Goal: Task Accomplishment & Management: Manage account settings

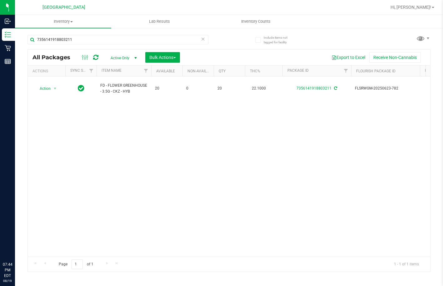
click at [1, 49] on div "Inbound Inventory Retail Reports 07:44 PM EDT [DATE] 08/19 Lakeland WC Hi, [PER…" at bounding box center [221, 143] width 443 height 286
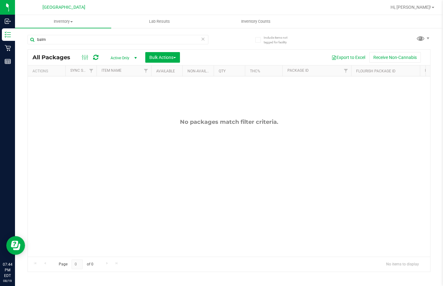
drag, startPoint x: 67, startPoint y: 40, endPoint x: 21, endPoint y: 41, distance: 46.5
click at [21, 41] on div "Include items not tagged for facility balm All Packages Active Only Active Only…" at bounding box center [229, 122] width 428 height 191
type input "fix"
drag, startPoint x: 34, startPoint y: 44, endPoint x: 30, endPoint y: 44, distance: 4.4
click at [30, 44] on div "fix" at bounding box center [117, 42] width 181 height 14
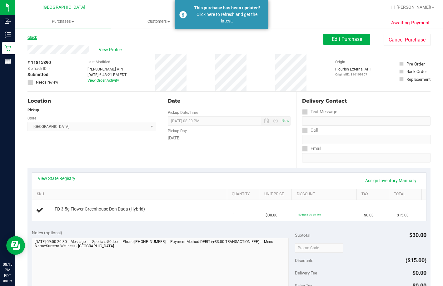
click at [28, 36] on icon at bounding box center [27, 38] width 1 height 4
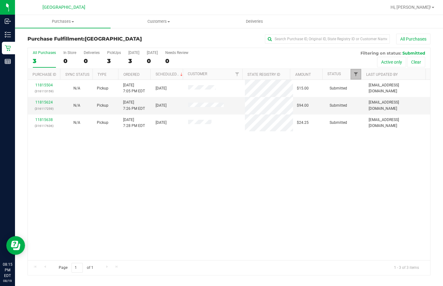
click at [357, 73] on span "Filter" at bounding box center [355, 74] width 5 height 5
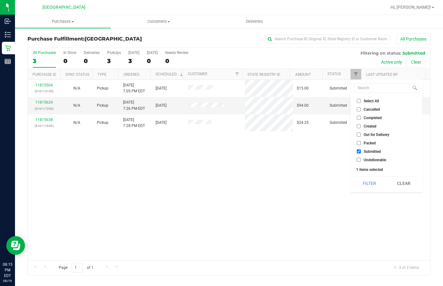
click at [360, 143] on input "Packed" at bounding box center [359, 143] width 4 height 4
checkbox input "true"
click at [366, 178] on button "Filter" at bounding box center [369, 184] width 30 height 14
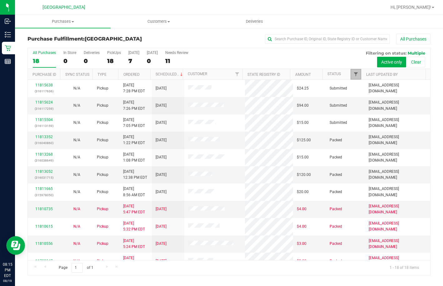
click at [357, 73] on span "Filter" at bounding box center [355, 74] width 5 height 5
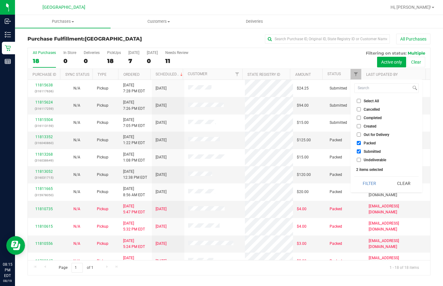
click at [359, 103] on input "Select All" at bounding box center [359, 101] width 4 height 4
checkbox input "true"
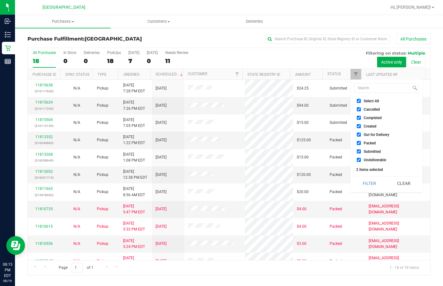
checkbox input "true"
click at [359, 103] on input "Select All" at bounding box center [359, 101] width 4 height 4
checkbox input "false"
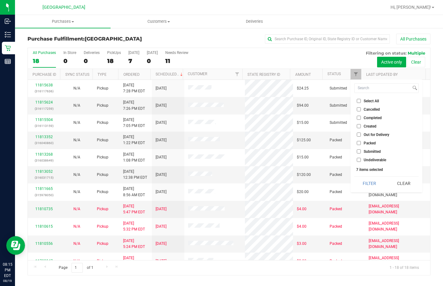
checkbox input "false"
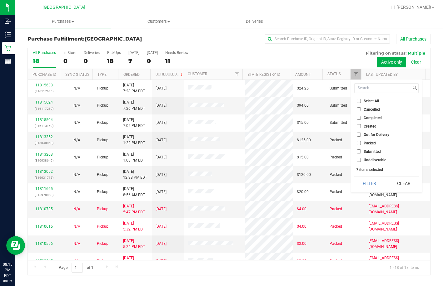
checkbox input "false"
click at [358, 143] on input "Packed" at bounding box center [359, 143] width 4 height 4
checkbox input "true"
click at [371, 186] on button "Filter" at bounding box center [369, 184] width 30 height 14
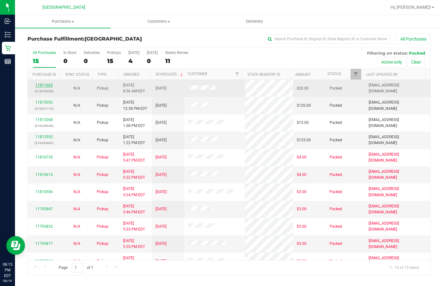
click at [43, 85] on link "11811665" at bounding box center [43, 85] width 17 height 4
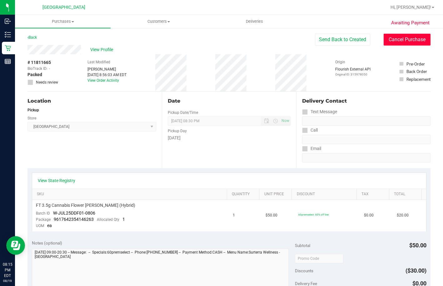
click at [391, 40] on button "Cancel Purchase" at bounding box center [407, 40] width 47 height 12
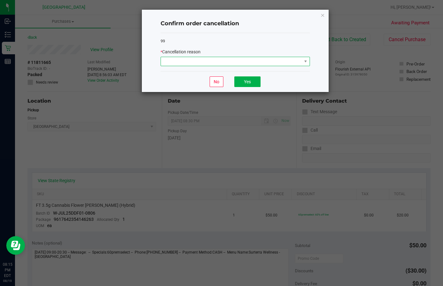
click at [245, 58] on span at bounding box center [231, 61] width 141 height 9
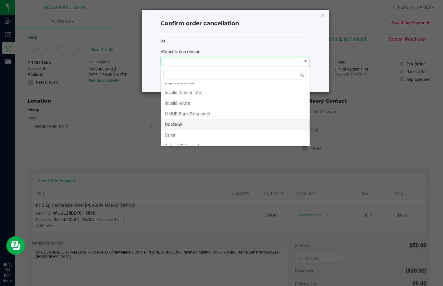
scroll to position [33, 0]
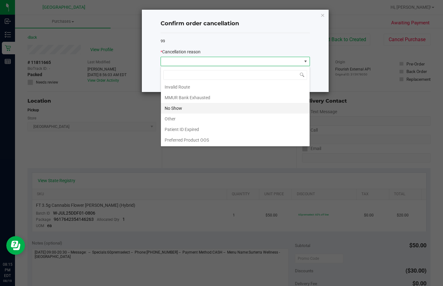
click at [176, 109] on li "No Show" at bounding box center [235, 108] width 149 height 11
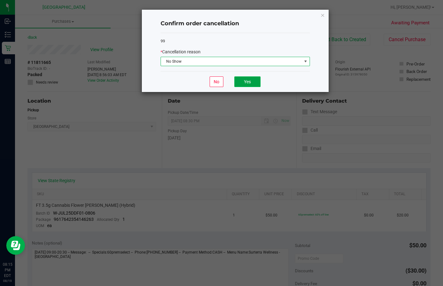
click at [242, 81] on button "Yes" at bounding box center [247, 82] width 26 height 11
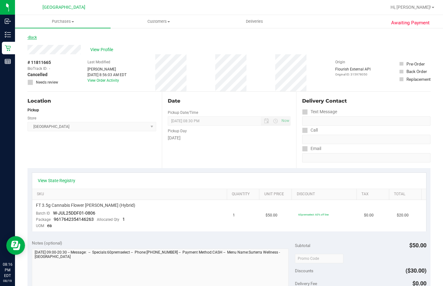
click at [36, 37] on link "Back" at bounding box center [31, 37] width 9 height 4
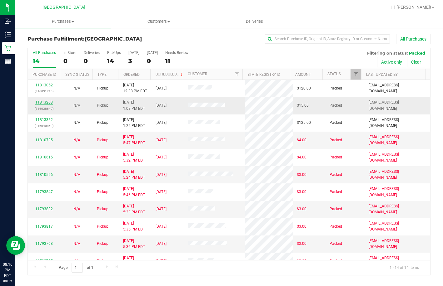
click at [49, 103] on link "11813268" at bounding box center [43, 102] width 17 height 4
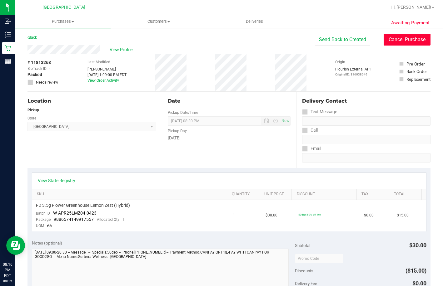
click at [384, 39] on button "Cancel Purchase" at bounding box center [407, 40] width 47 height 12
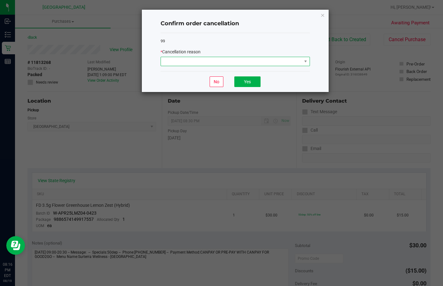
click at [221, 62] on span at bounding box center [231, 61] width 141 height 9
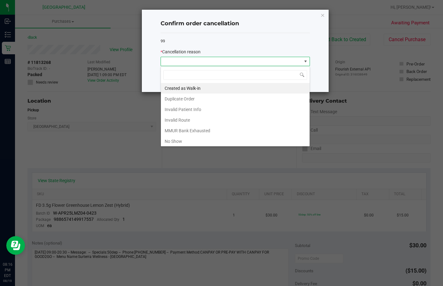
scroll to position [9, 149]
click at [178, 141] on li "No Show" at bounding box center [235, 141] width 149 height 11
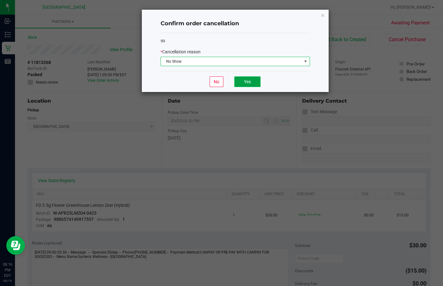
click at [249, 82] on button "Yes" at bounding box center [247, 82] width 26 height 11
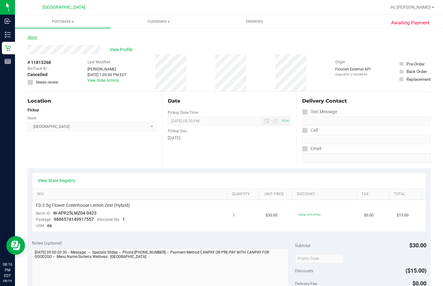
click at [33, 36] on link "Back" at bounding box center [31, 37] width 9 height 4
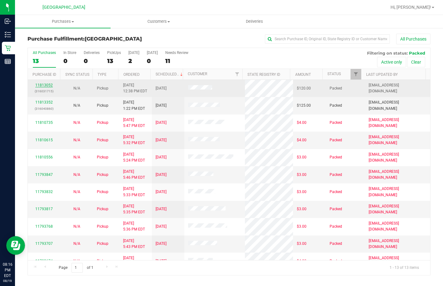
click at [43, 83] on link "11813052" at bounding box center [43, 85] width 17 height 4
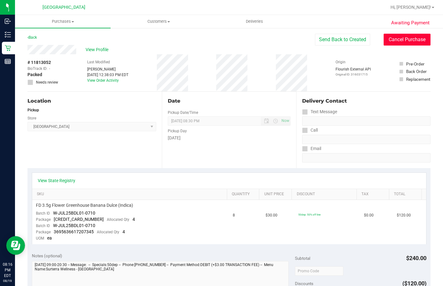
click at [385, 39] on button "Cancel Purchase" at bounding box center [407, 40] width 47 height 12
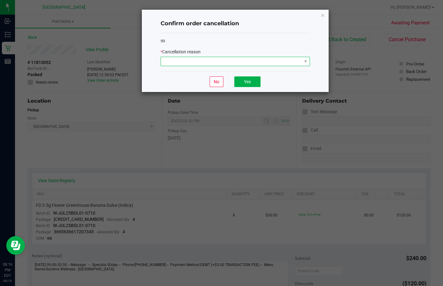
click at [199, 58] on span at bounding box center [231, 61] width 141 height 9
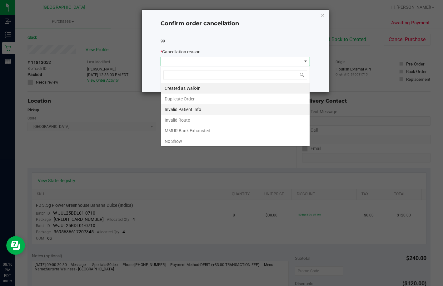
scroll to position [9, 149]
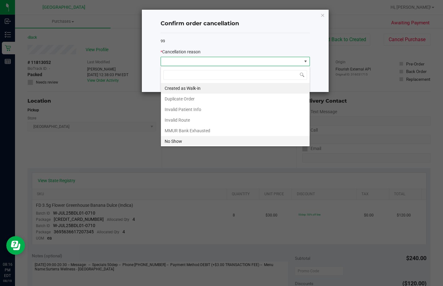
click at [191, 140] on li "No Show" at bounding box center [235, 141] width 149 height 11
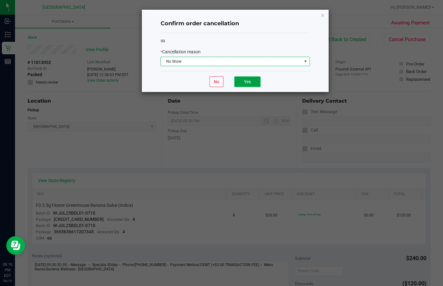
click at [246, 83] on button "Yes" at bounding box center [247, 82] width 26 height 11
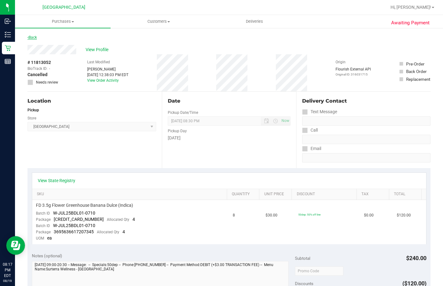
click at [32, 39] on link "Back" at bounding box center [31, 37] width 9 height 4
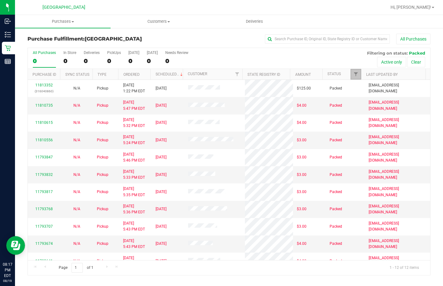
click at [355, 71] on link "Filter" at bounding box center [355, 74] width 10 height 11
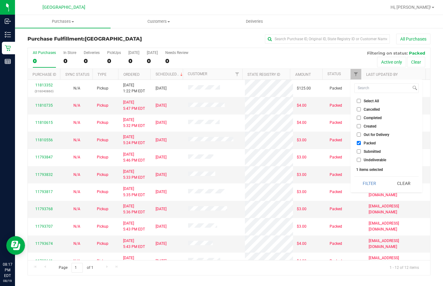
click at [360, 101] on input "Select All" at bounding box center [359, 101] width 4 height 4
checkbox input "true"
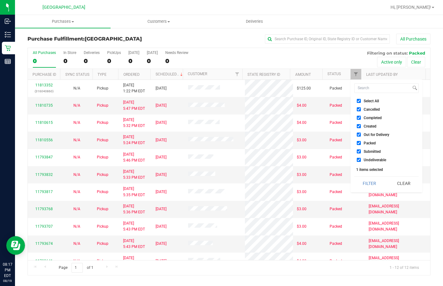
checkbox input "true"
click at [360, 101] on input "Select All" at bounding box center [359, 101] width 4 height 4
checkbox input "false"
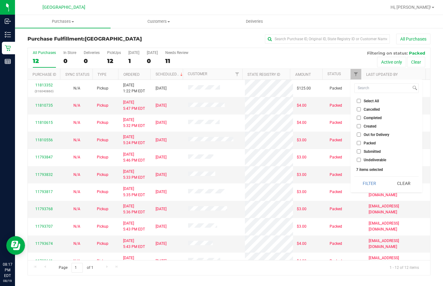
checkbox input "false"
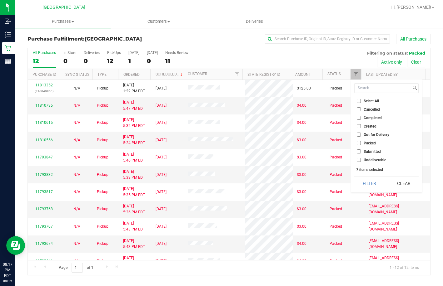
checkbox input "false"
click at [368, 152] on span "Submitted" at bounding box center [372, 152] width 17 height 4
click at [361, 152] on input "Submitted" at bounding box center [359, 152] width 4 height 4
checkbox input "true"
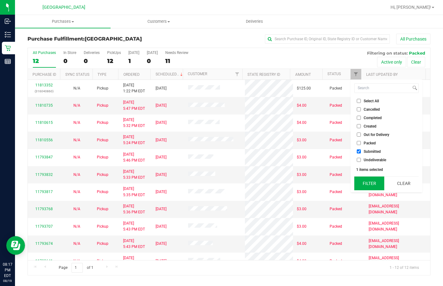
click at [368, 181] on button "Filter" at bounding box center [369, 184] width 30 height 14
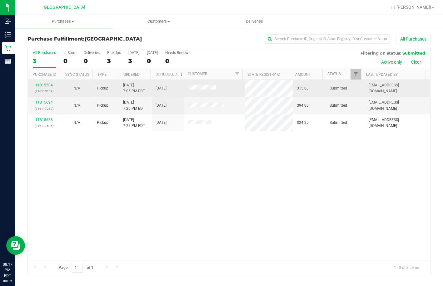
click at [43, 84] on link "11815504" at bounding box center [43, 85] width 17 height 4
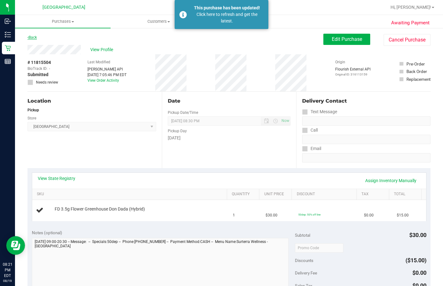
click at [33, 38] on link "Back" at bounding box center [31, 37] width 9 height 4
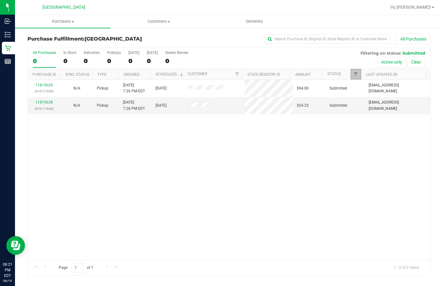
click at [359, 73] on link "Filter" at bounding box center [355, 74] width 10 height 11
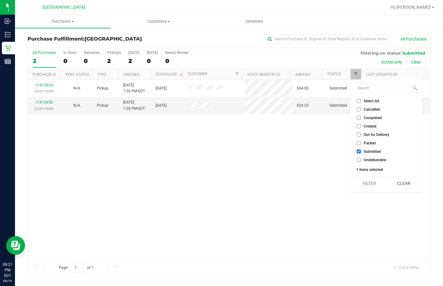
click at [362, 100] on label "Select All" at bounding box center [368, 101] width 22 height 4
click at [361, 100] on input "Select All" at bounding box center [359, 101] width 4 height 4
checkbox input "true"
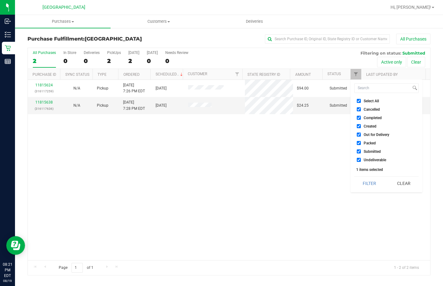
checkbox input "true"
click at [362, 100] on label "Select All" at bounding box center [368, 101] width 22 height 4
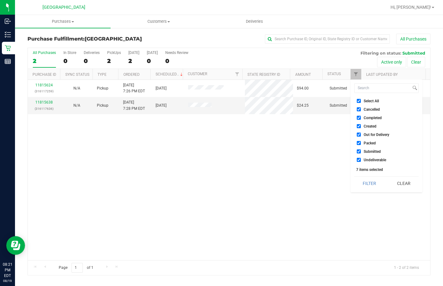
click at [361, 100] on input "Select All" at bounding box center [359, 101] width 4 height 4
checkbox input "false"
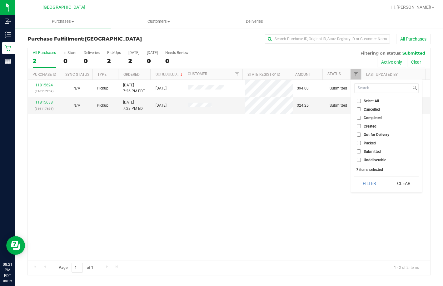
checkbox input "false"
click at [359, 143] on input "Packed" at bounding box center [359, 143] width 4 height 4
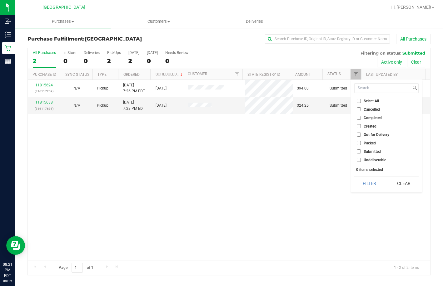
checkbox input "true"
click at [367, 186] on button "Filter" at bounding box center [369, 184] width 30 height 14
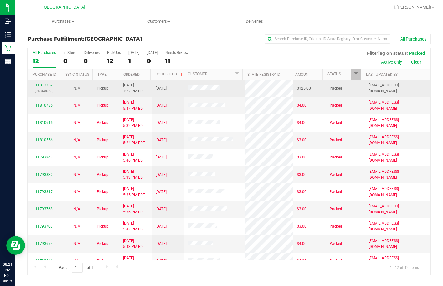
click at [45, 87] on link "11813352" at bounding box center [43, 85] width 17 height 4
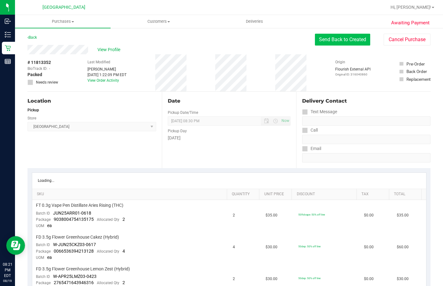
drag, startPoint x: 356, startPoint y: 41, endPoint x: 353, endPoint y: 42, distance: 3.4
click at [355, 41] on button "Send Back to Created" at bounding box center [342, 40] width 55 height 12
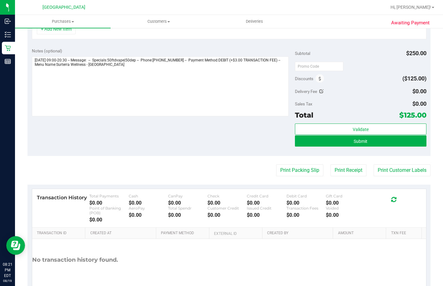
scroll to position [253, 0]
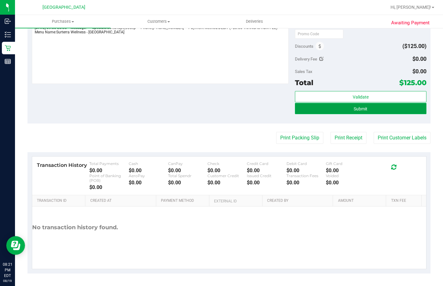
click at [351, 105] on button "Submit" at bounding box center [360, 108] width 131 height 11
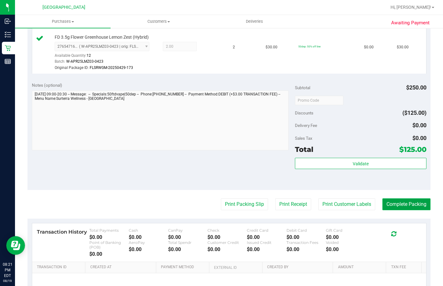
click at [392, 210] on button "Complete Packing" at bounding box center [406, 205] width 48 height 12
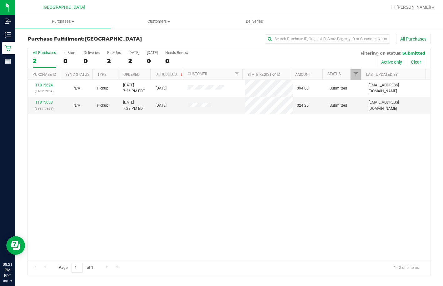
click at [358, 71] on link "Filter" at bounding box center [355, 74] width 10 height 11
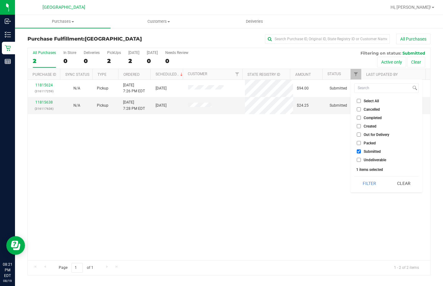
click at [359, 101] on input "Select All" at bounding box center [359, 101] width 4 height 4
checkbox input "true"
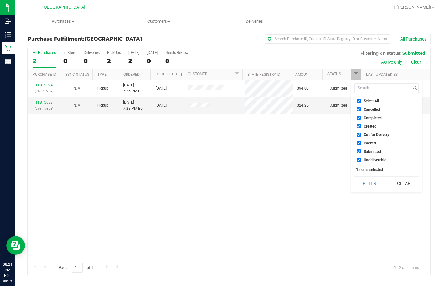
checkbox input "true"
click at [359, 101] on input "Select All" at bounding box center [359, 101] width 4 height 4
checkbox input "false"
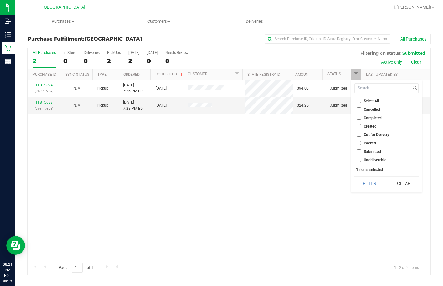
checkbox input "false"
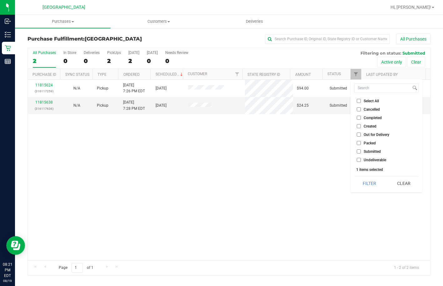
checkbox input "false"
click at [358, 146] on li "Packed" at bounding box center [386, 143] width 64 height 7
click at [358, 141] on li "Packed" at bounding box center [386, 143] width 64 height 7
click at [359, 141] on input "Packed" at bounding box center [359, 143] width 4 height 4
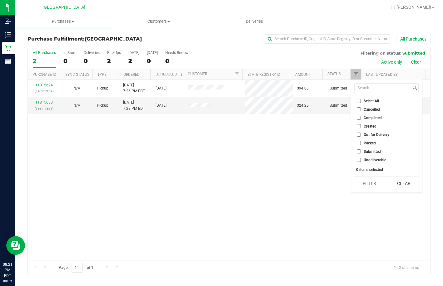
checkbox input "true"
drag, startPoint x: 364, startPoint y: 178, endPoint x: 355, endPoint y: 174, distance: 9.6
click at [364, 179] on button "Filter" at bounding box center [369, 184] width 30 height 14
